Goal: Task Accomplishment & Management: Manage account settings

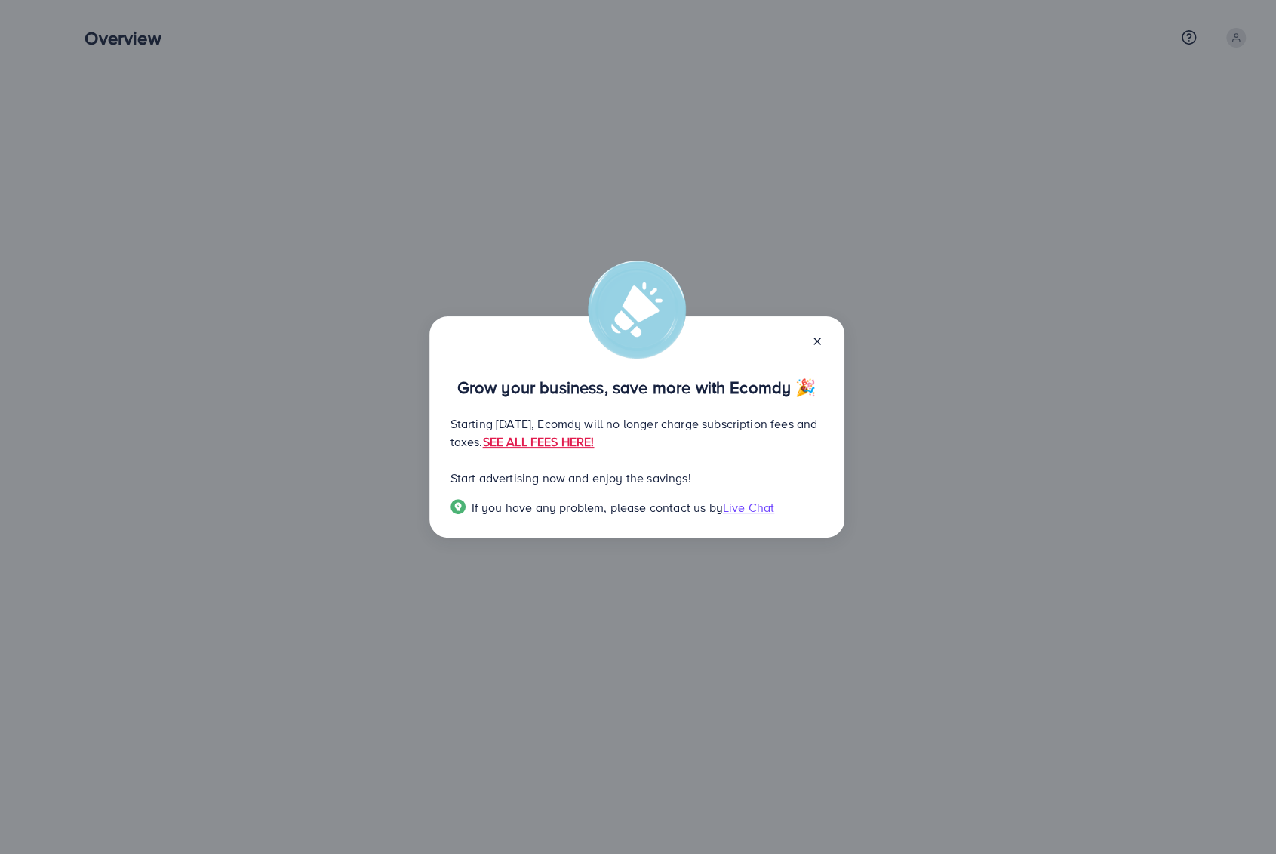
click at [818, 340] on icon at bounding box center [817, 341] width 12 height 12
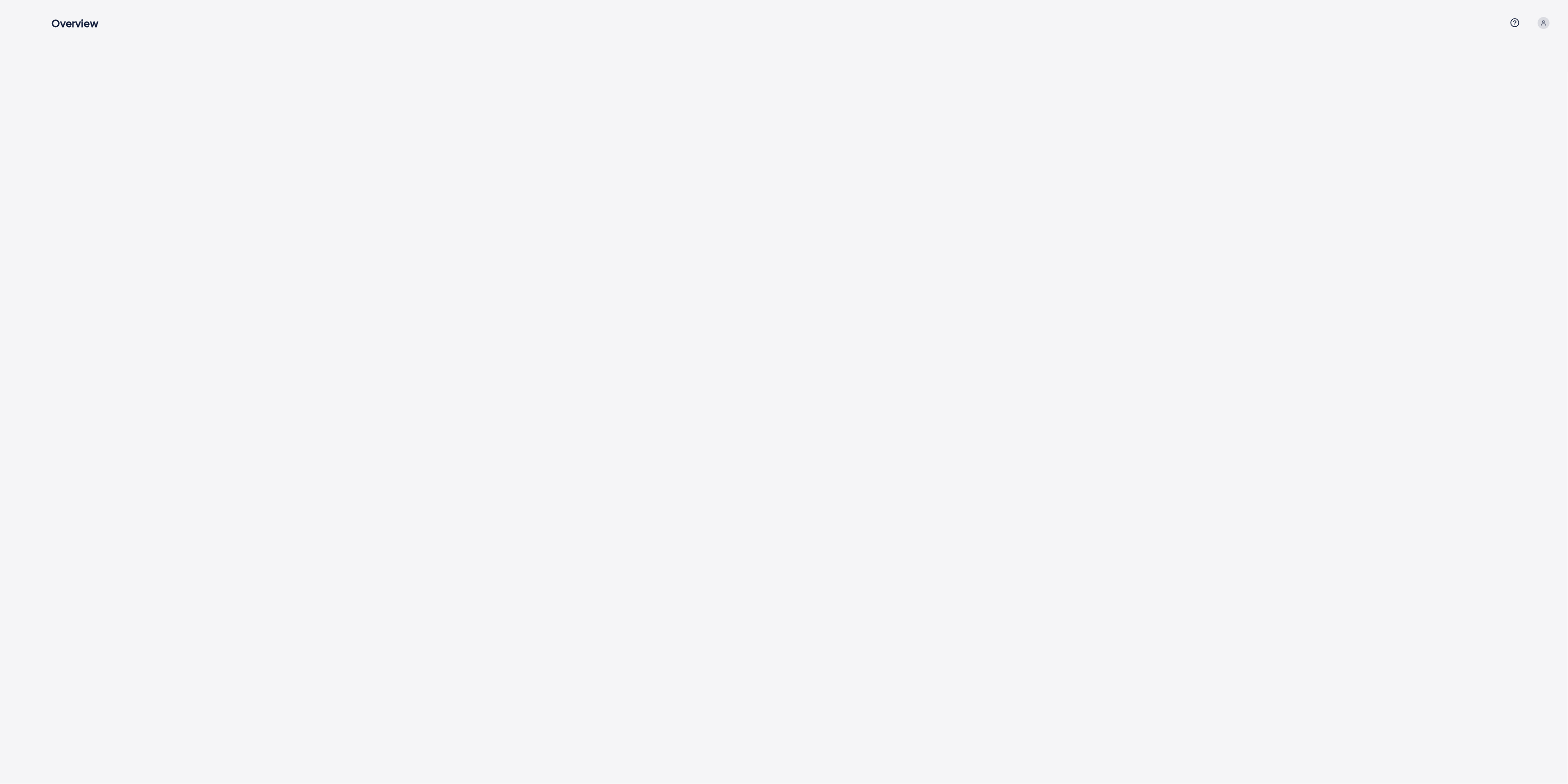
click at [1098, 264] on div "Overview Help Center Contact Support Term and policy About Us Profile Log out" at bounding box center [784, 392] width 1568 height 784
click at [1299, 237] on div "Overview Help Center Contact Support Term and policy About Us Profile Log out" at bounding box center [784, 392] width 1568 height 784
click at [58, 26] on h3 "Overview" at bounding box center [79, 23] width 54 height 13
click at [74, 23] on h3 "Overview" at bounding box center [79, 23] width 54 height 13
click at [456, 226] on div "Overview Help Center Contact Support Term and policy About Us Profile Log out" at bounding box center [784, 392] width 1568 height 784
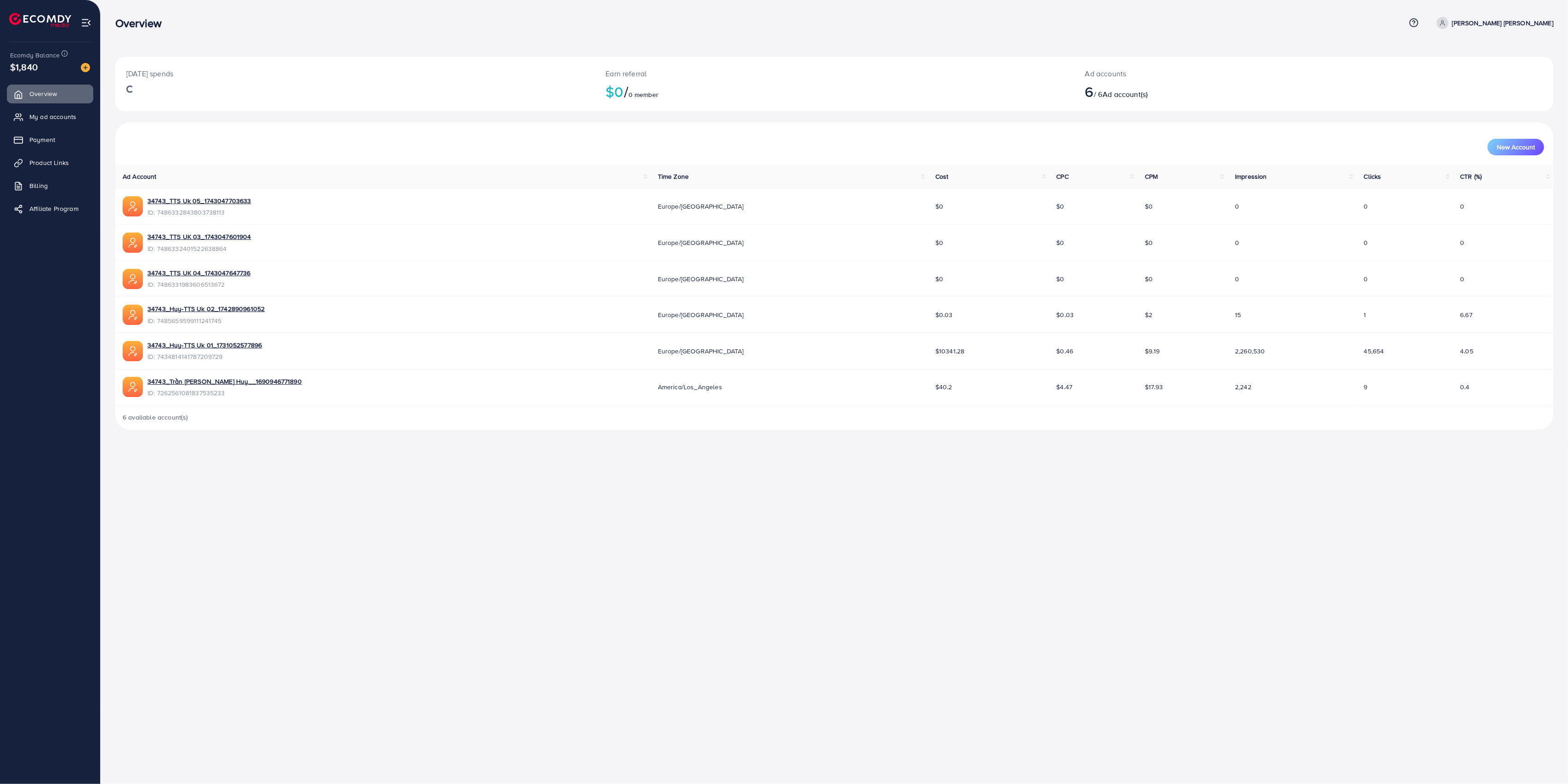
drag, startPoint x: 0, startPoint y: 0, endPoint x: 296, endPoint y: 499, distance: 580.2
click at [296, 499] on div "Overview Help Center Contact Support Term and policy About Us [PERSON_NAME] [PE…" at bounding box center [784, 392] width 1568 height 784
click at [63, 119] on span "My ad accounts" at bounding box center [55, 116] width 47 height 9
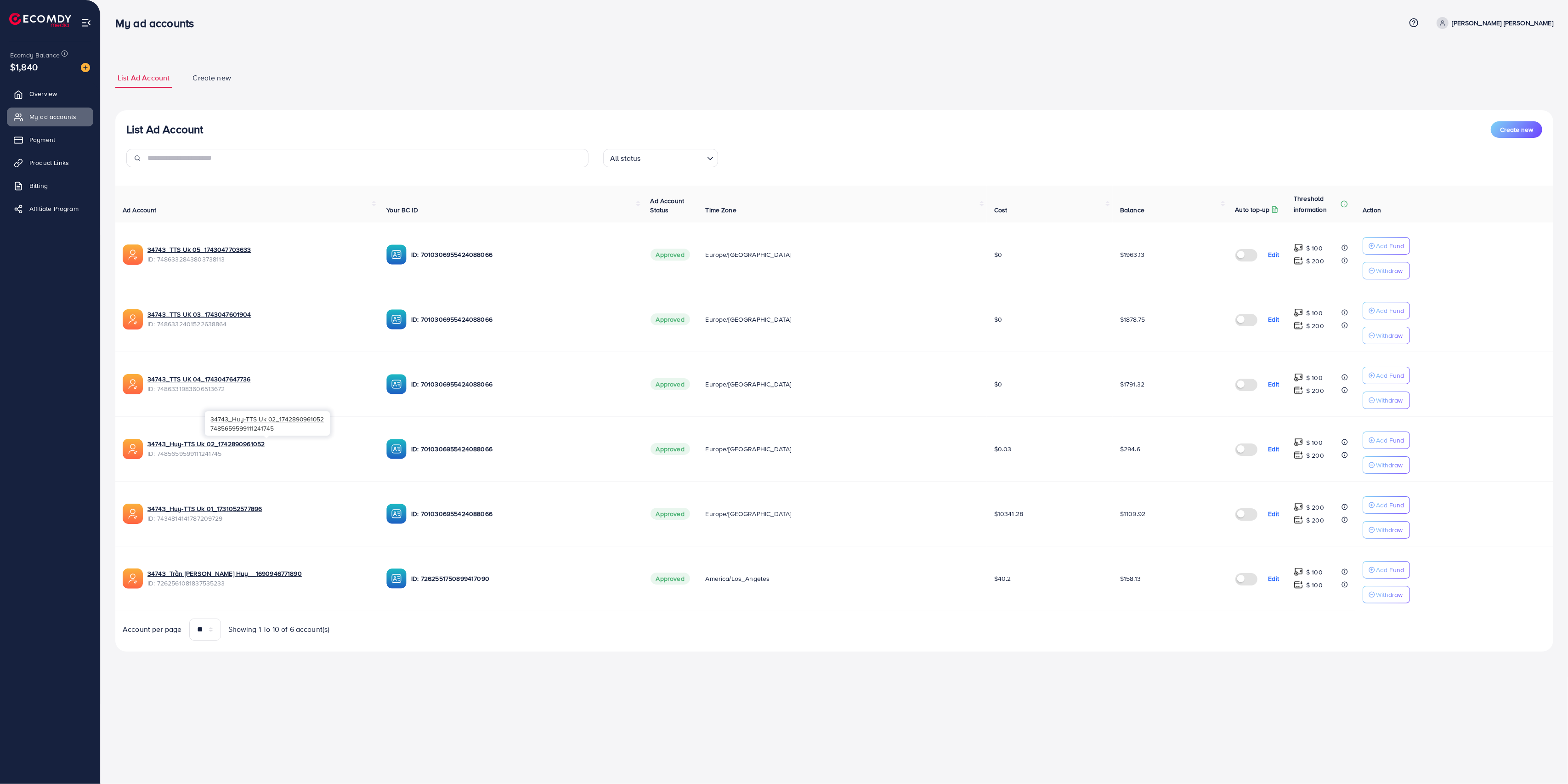
click at [211, 454] on span "ID: 7485659599111241745" at bounding box center [259, 453] width 224 height 9
copy span "7485659599111241745"
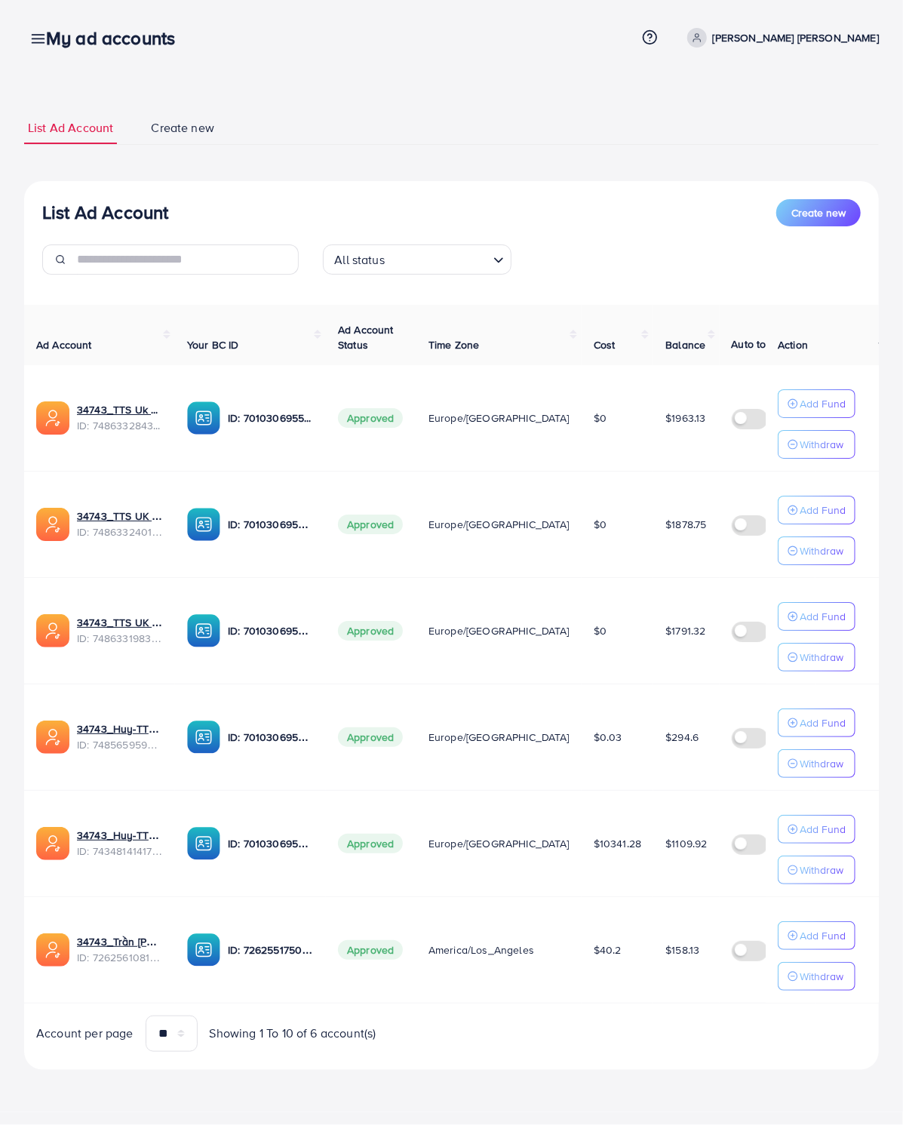
click at [583, 783] on td "$0.03" at bounding box center [618, 737] width 72 height 106
click at [291, 196] on div "List Ad Account Create new All status Loading... Ad Account Your BC ID Ad Accou…" at bounding box center [451, 625] width 855 height 889
click at [592, 219] on div "List Ad Account Create new" at bounding box center [451, 212] width 819 height 27
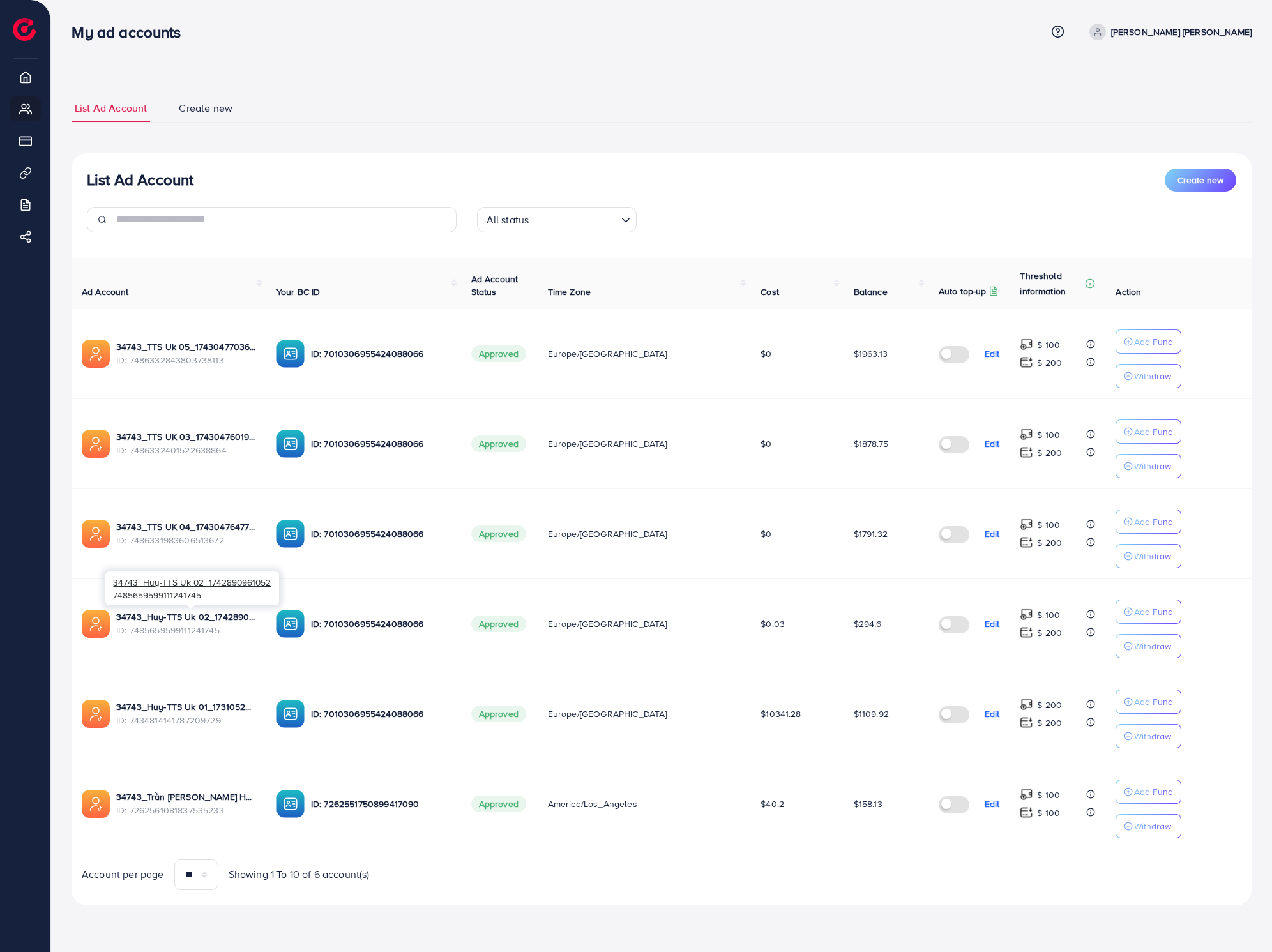
click at [190, 635] on span "ID: 7485659599111241745" at bounding box center [185, 630] width 140 height 13
copy span "7485659599111241745"
click at [168, 718] on span "ID: 7434814141787209729" at bounding box center [185, 720] width 140 height 13
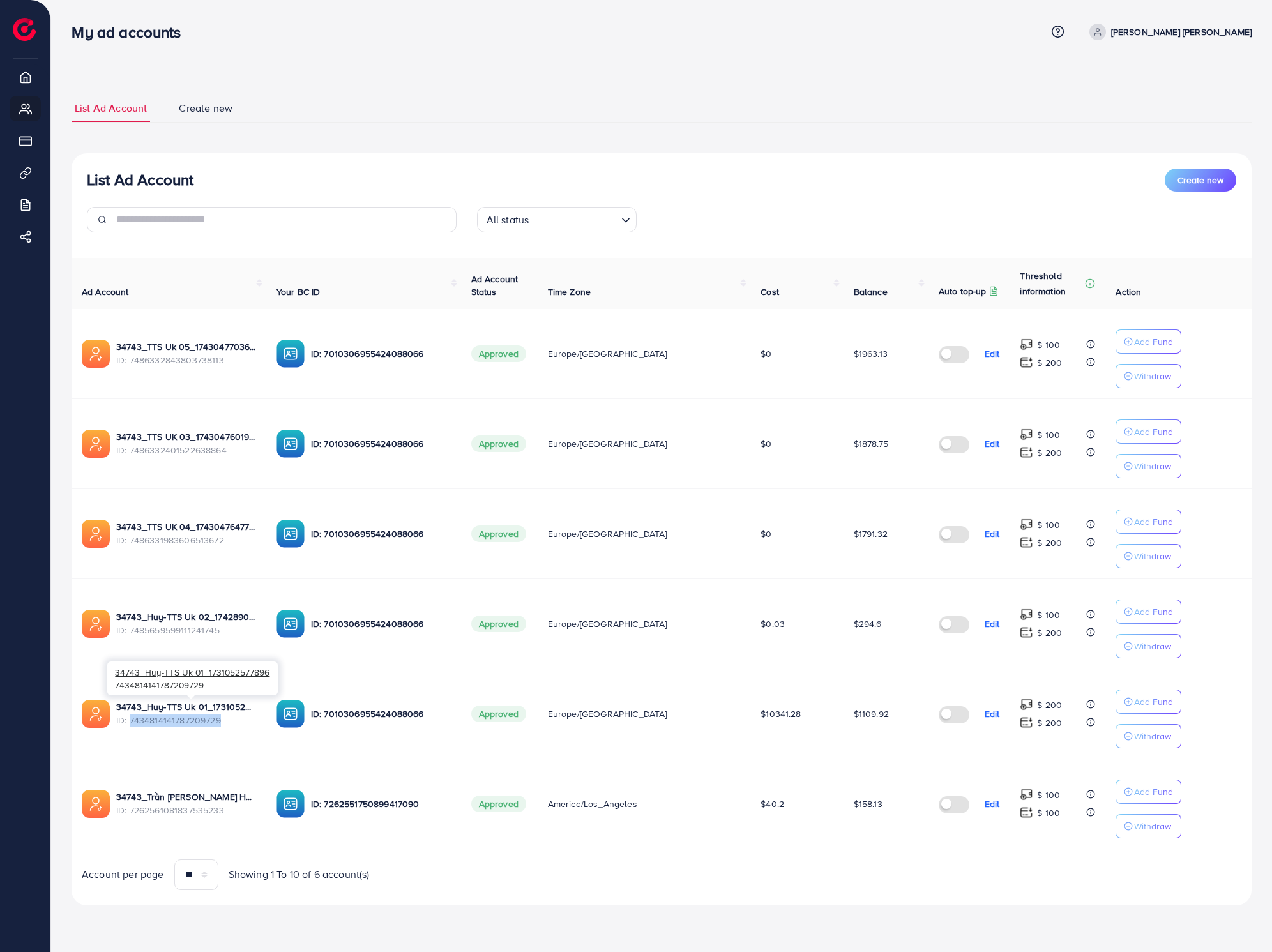
copy span "7434814141787209729"
click at [723, 107] on ul "List Ad Account Create new" at bounding box center [662, 108] width 1181 height 28
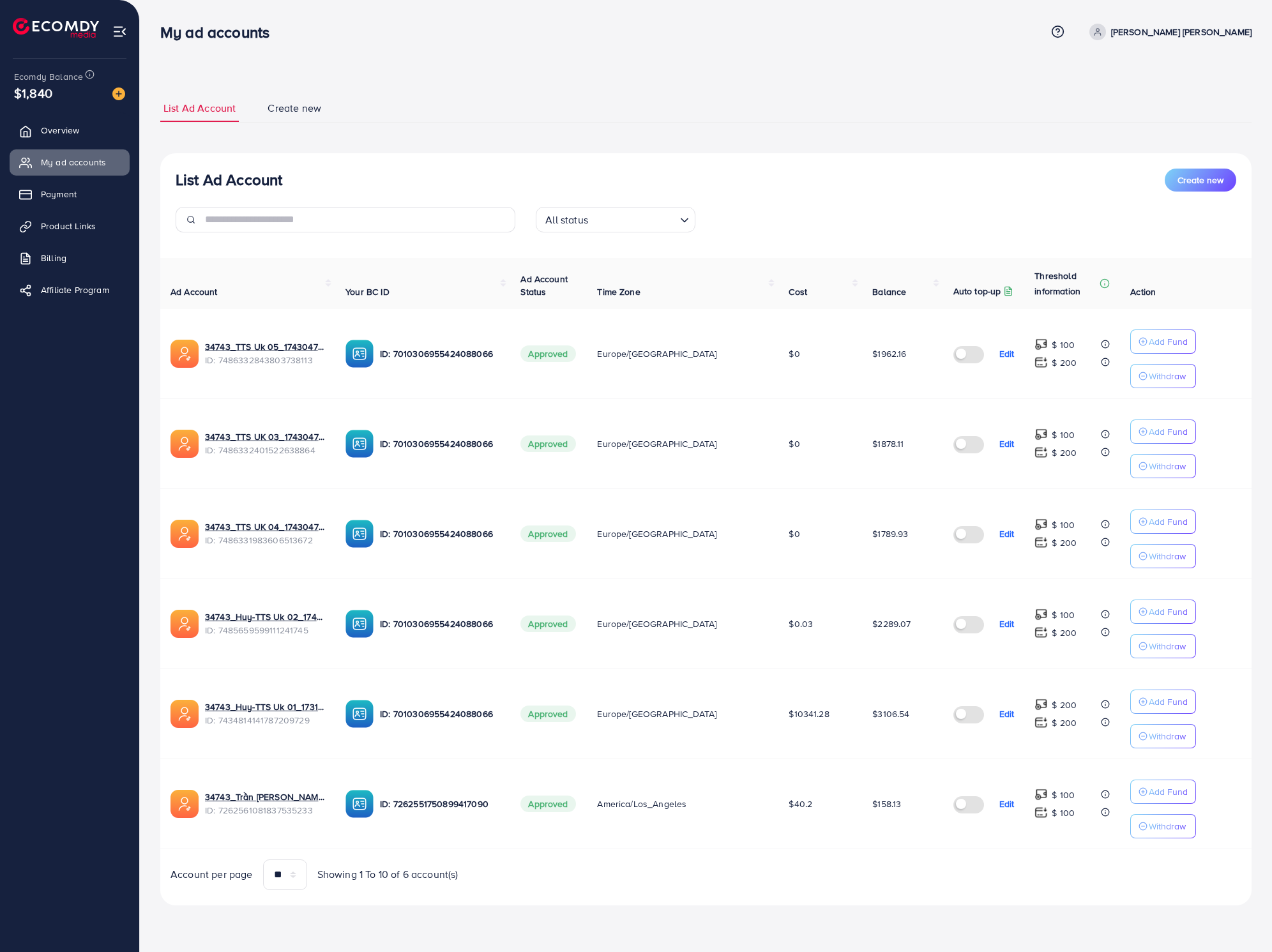
click at [876, 618] on span "$2289.07" at bounding box center [891, 624] width 38 height 13
click at [873, 710] on span "$3106.54" at bounding box center [891, 713] width 37 height 13
click at [873, 714] on span "$3106.54" at bounding box center [891, 713] width 37 height 13
click at [874, 452] on td "$1878.11" at bounding box center [903, 443] width 81 height 90
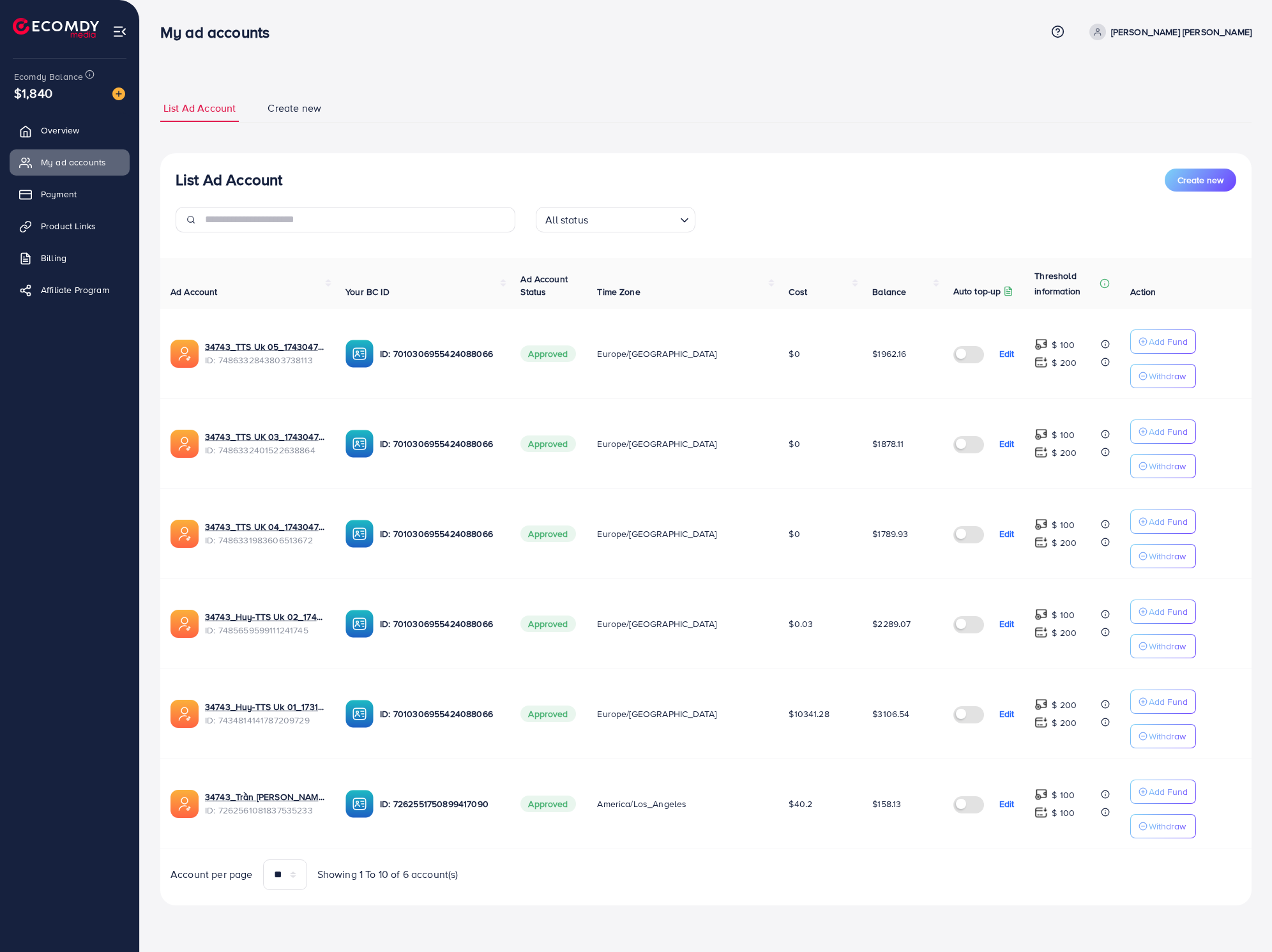
click at [878, 550] on td "$1789.93" at bounding box center [903, 533] width 81 height 90
click at [882, 663] on td "$2289.07" at bounding box center [903, 624] width 81 height 90
